Goal: Navigation & Orientation: Find specific page/section

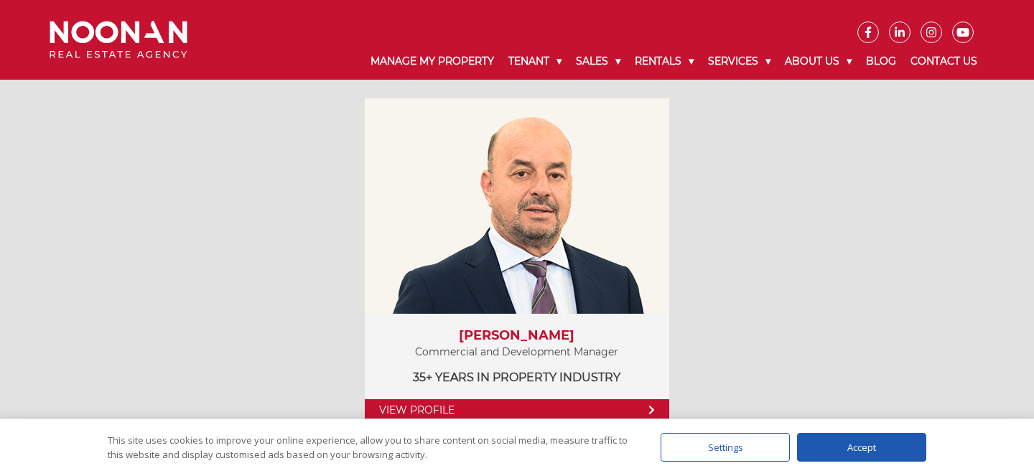
scroll to position [2036, 0]
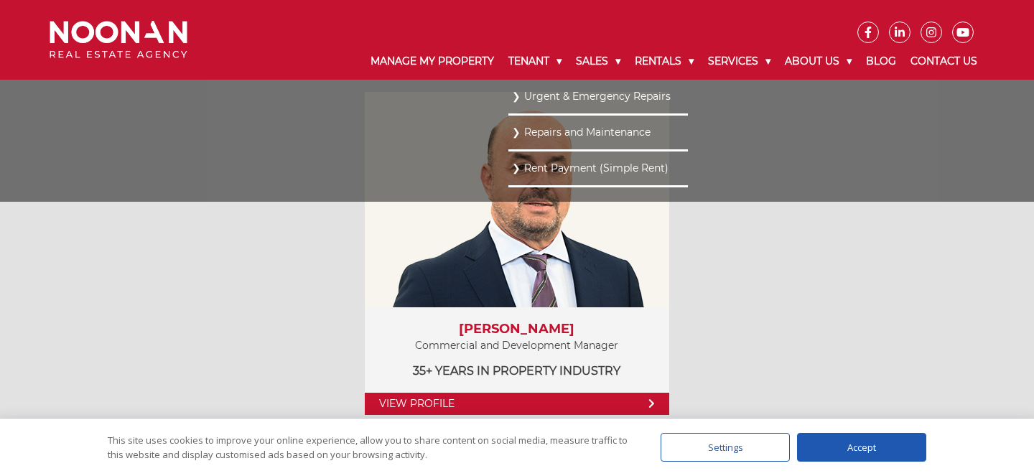
click at [528, 134] on link "Repairs and Maintenance" at bounding box center [598, 132] width 172 height 19
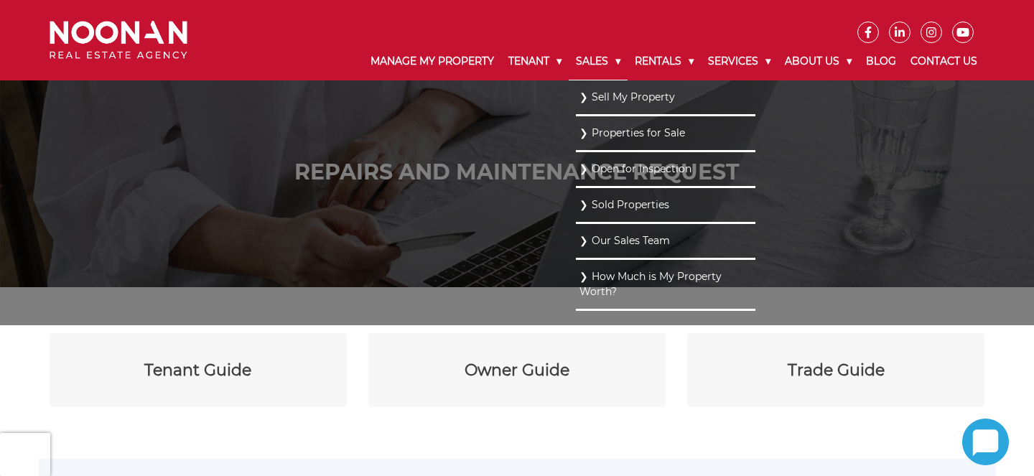
scroll to position [721, 0]
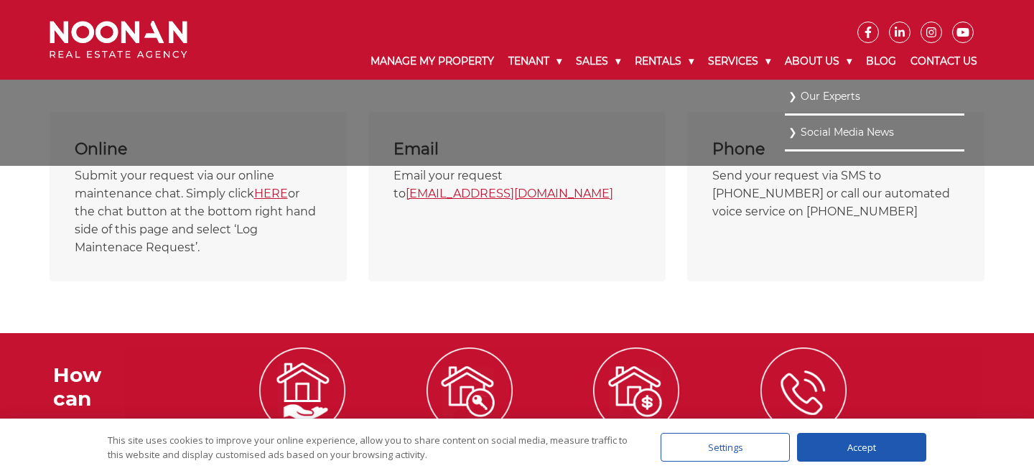
click at [798, 98] on link "Our Experts" at bounding box center [874, 96] width 172 height 19
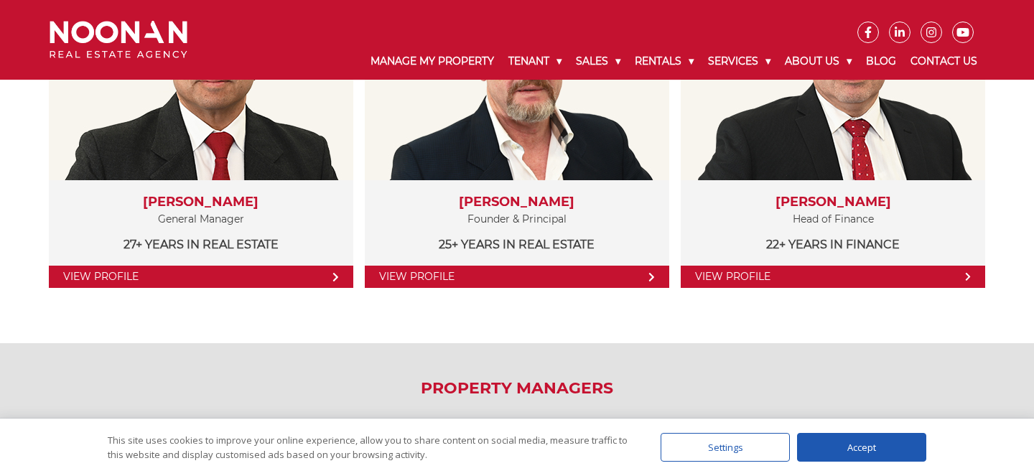
scroll to position [361, 0]
